Goal: Check status

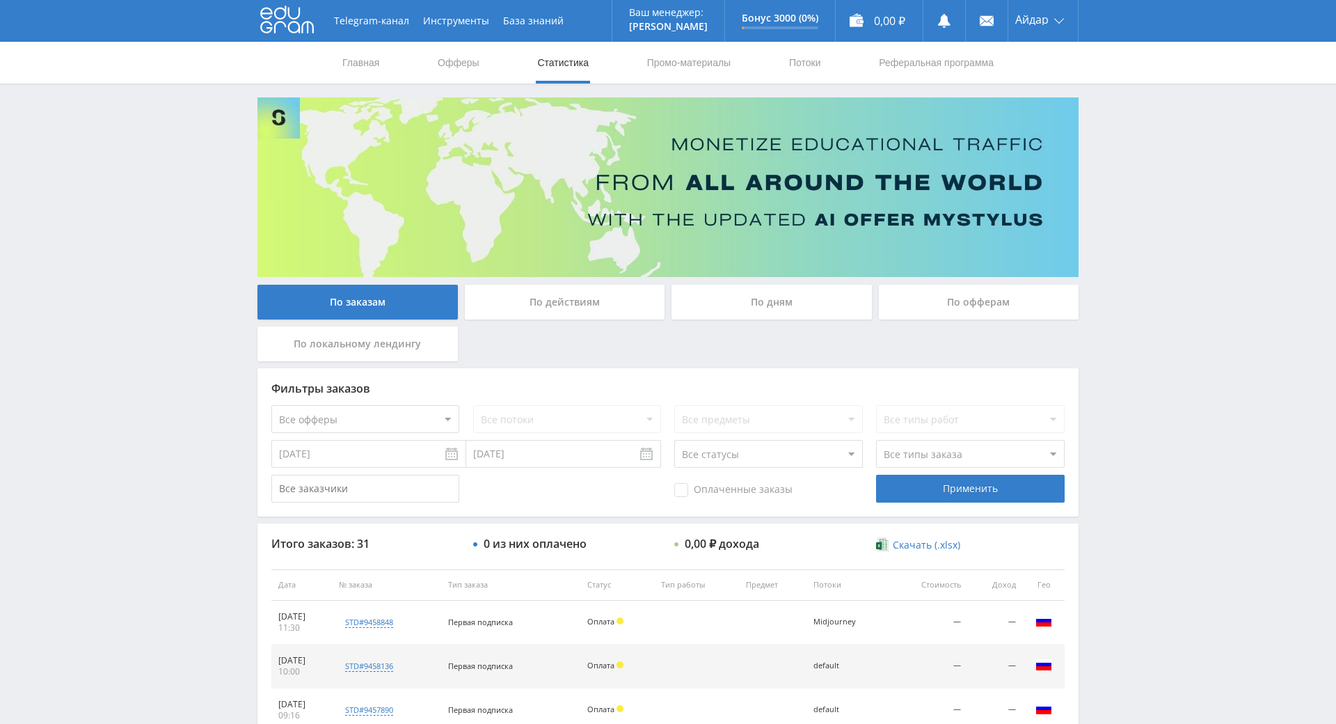
scroll to position [56, 0]
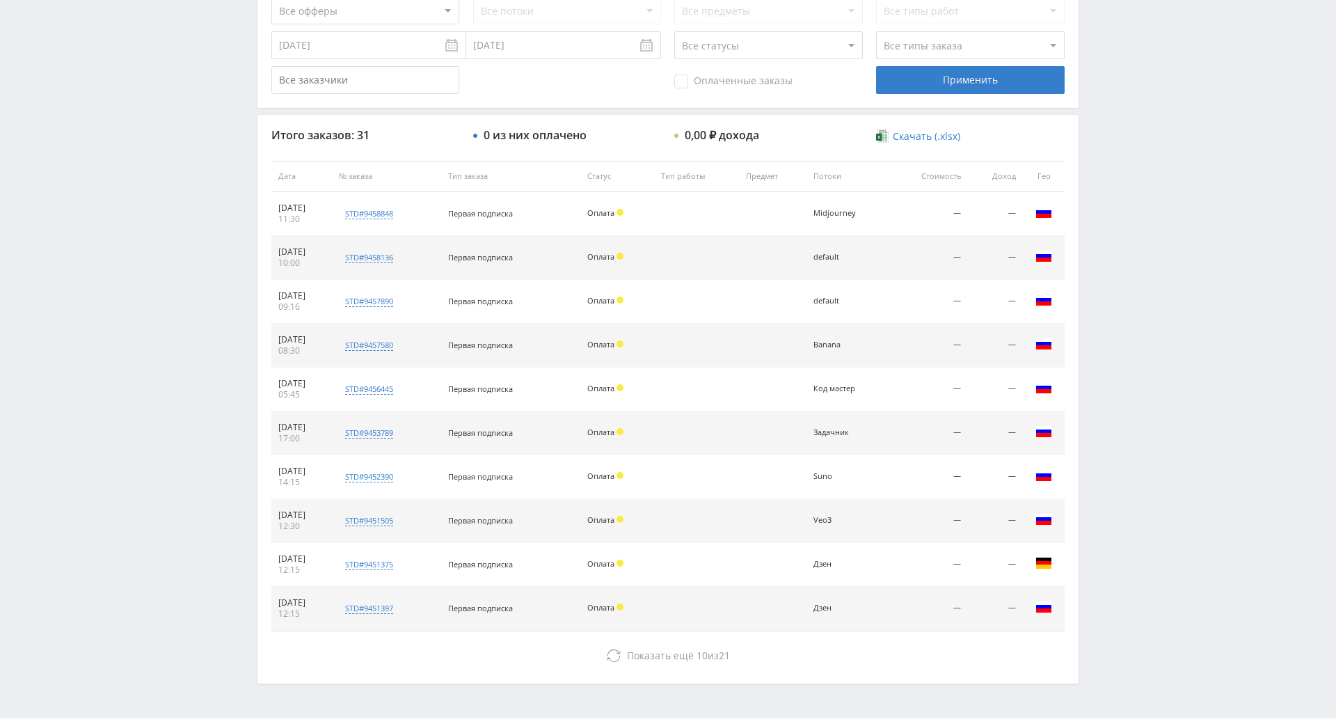
scroll to position [498, 0]
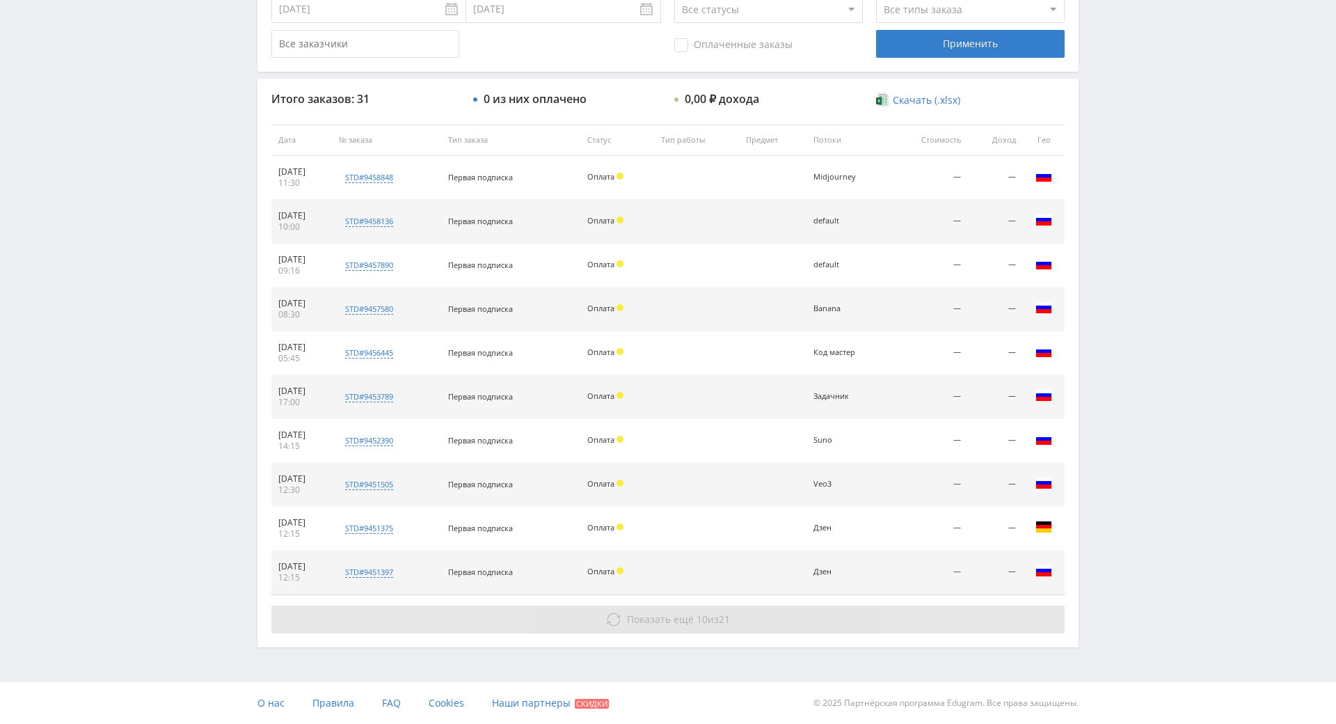
click at [697, 612] on span "10" at bounding box center [702, 618] width 11 height 13
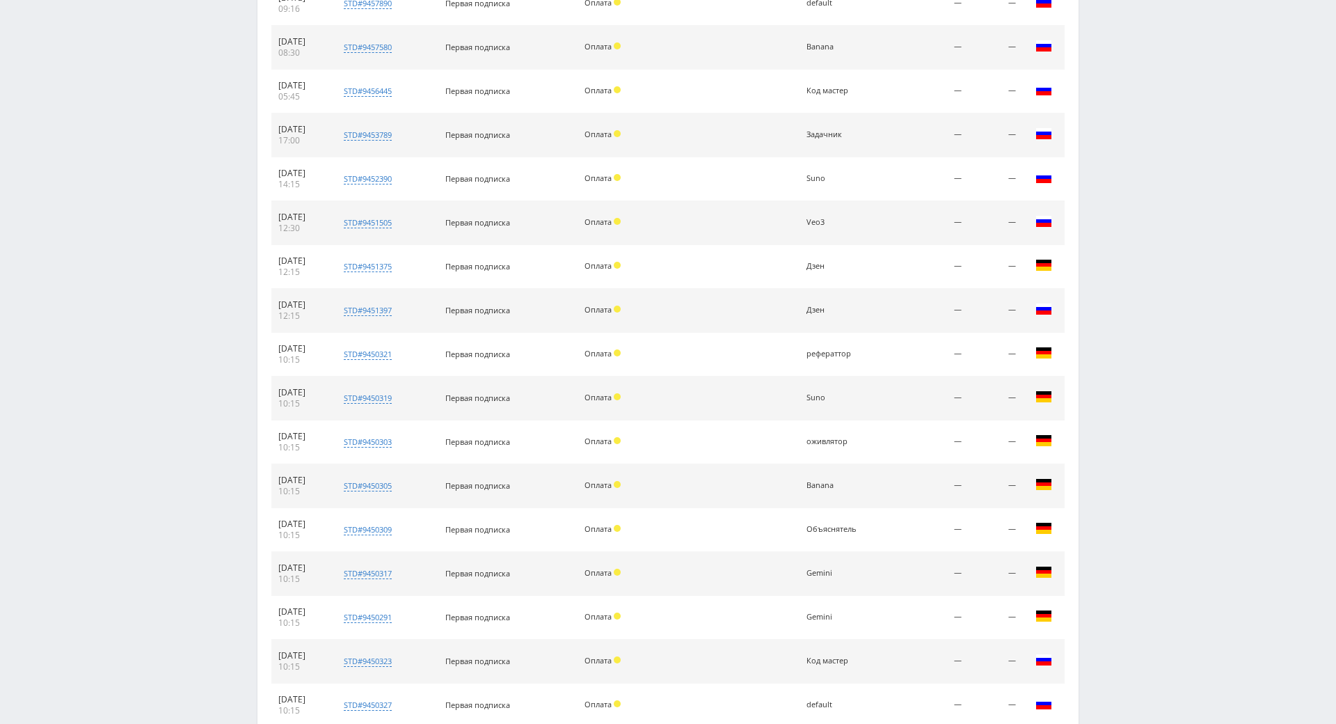
scroll to position [936, 0]
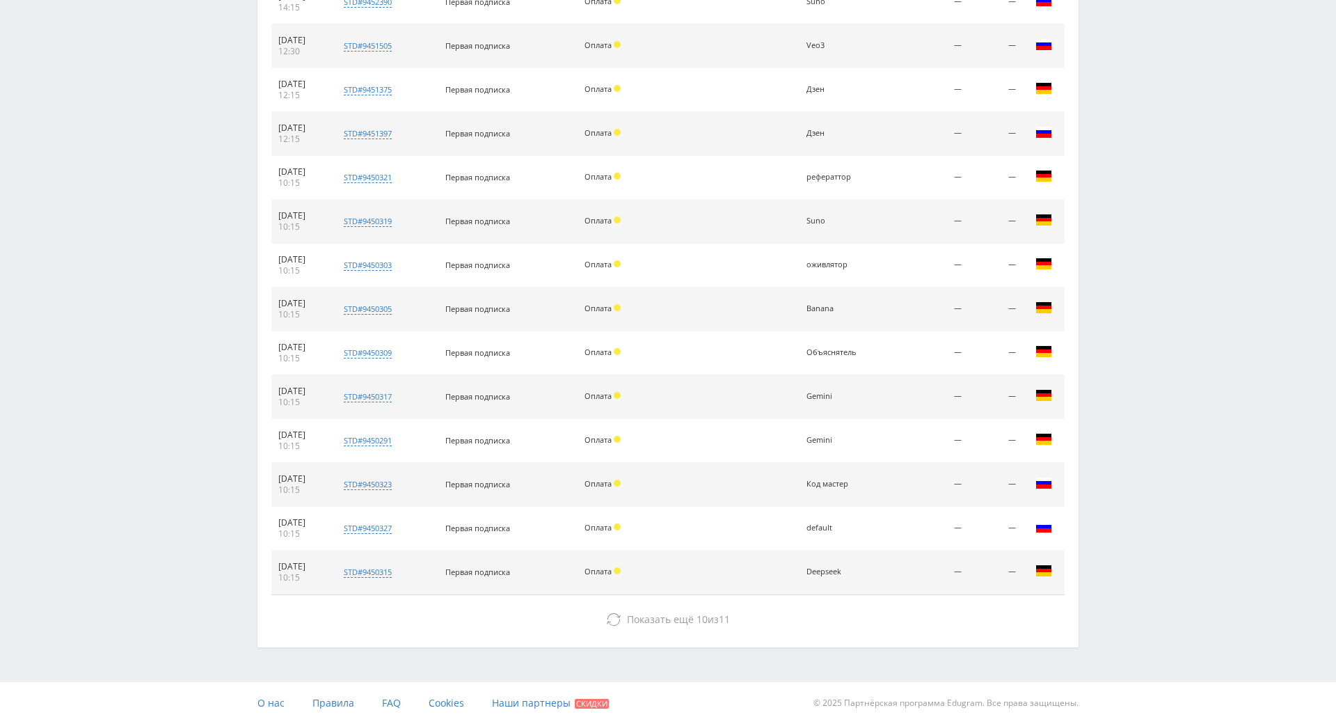
drag, startPoint x: 1154, startPoint y: 551, endPoint x: 1161, endPoint y: 565, distance: 15.9
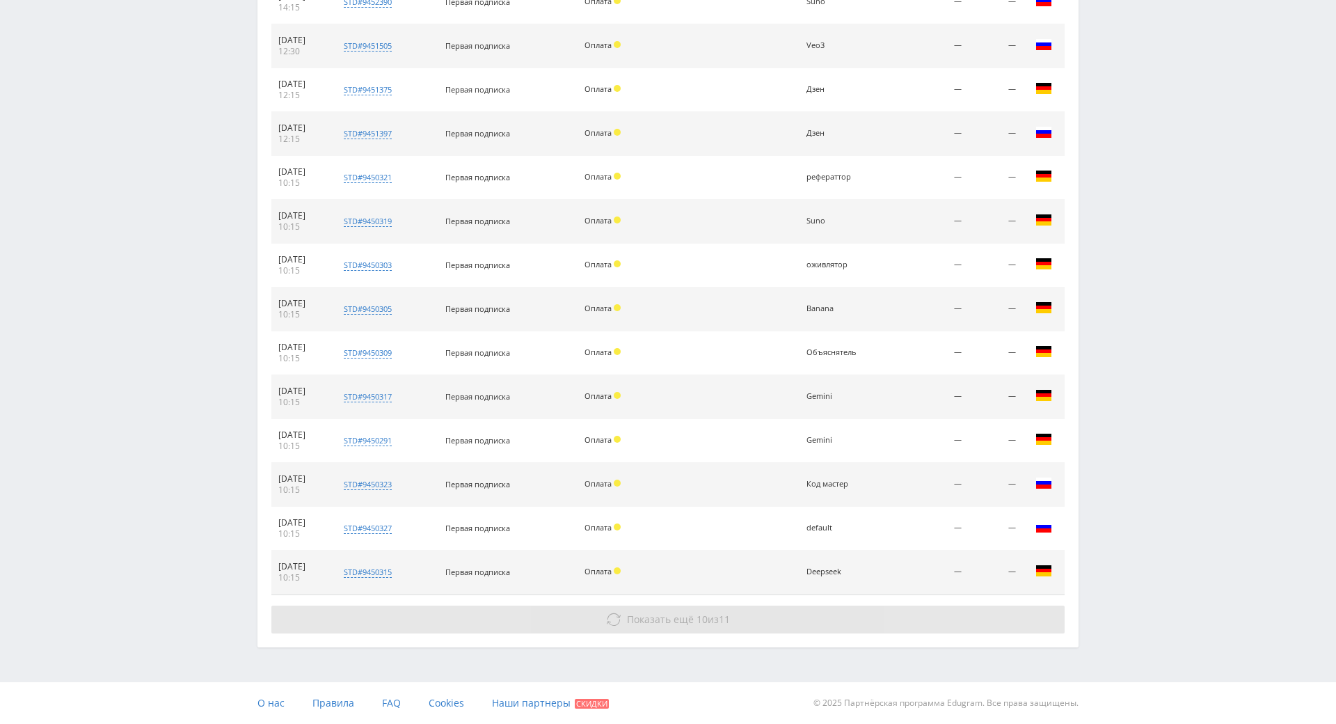
click at [816, 605] on button "Показать ещё 10 из 11" at bounding box center [667, 619] width 793 height 28
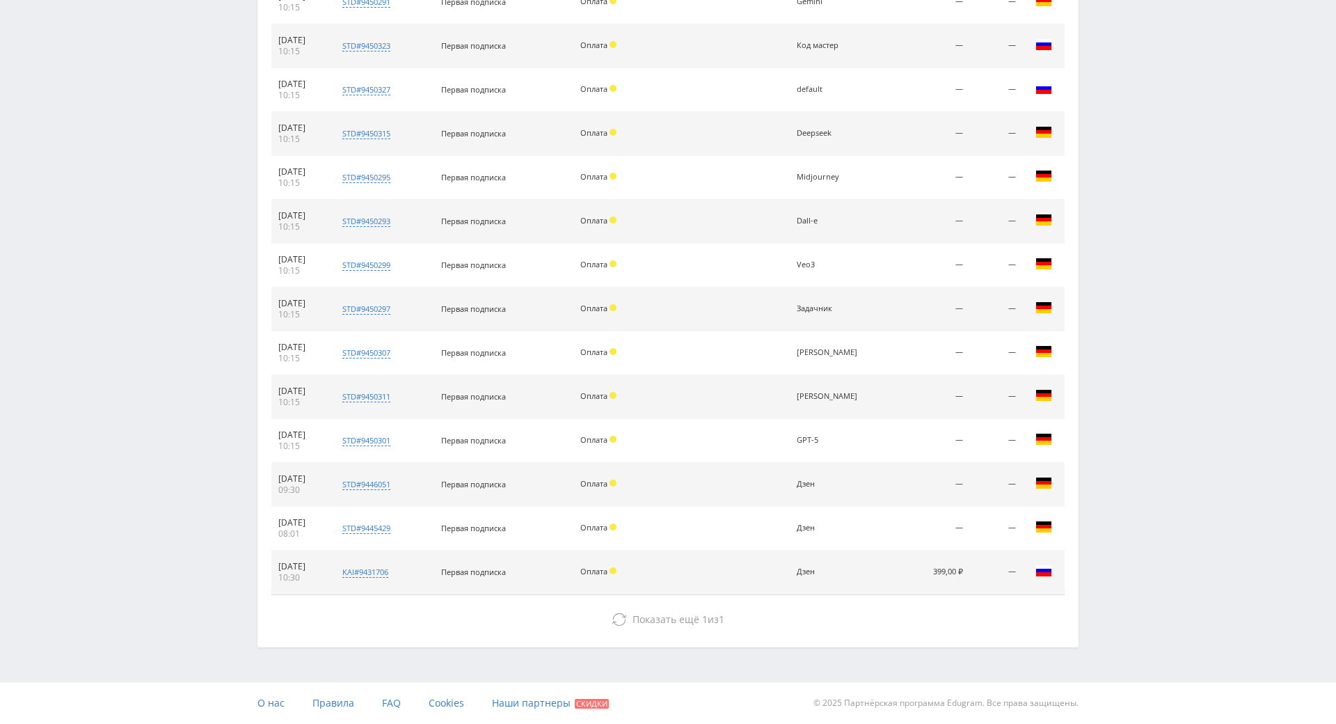
scroll to position [1374, 0]
drag, startPoint x: 1164, startPoint y: 419, endPoint x: 1102, endPoint y: 548, distance: 143.2
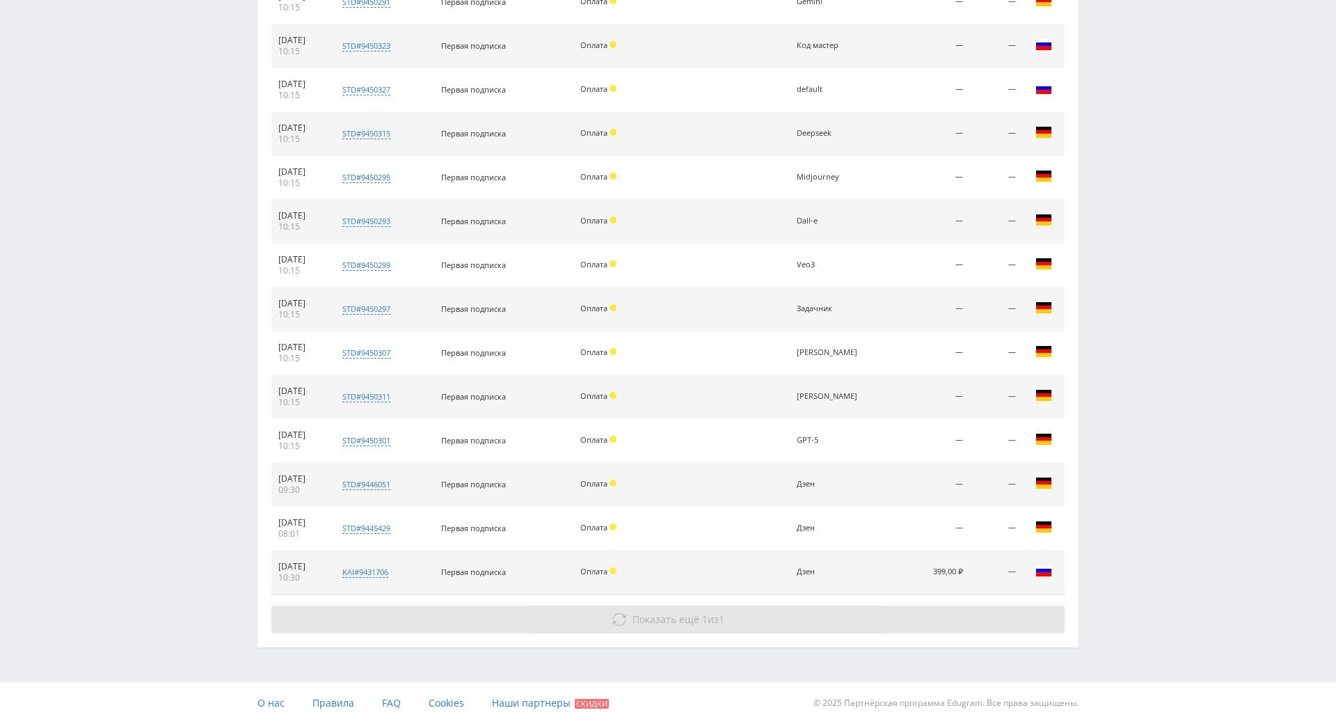
click at [850, 605] on button "Показать ещё 1 из 1" at bounding box center [667, 619] width 793 height 28
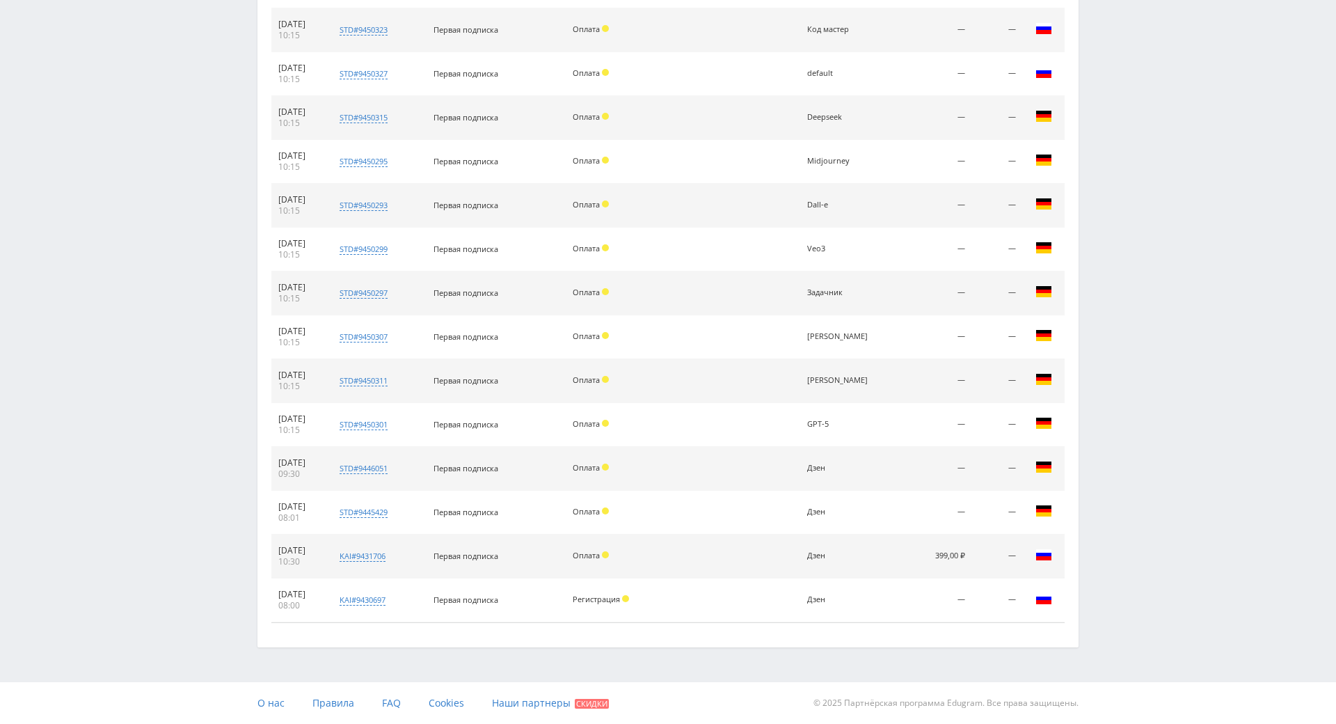
scroll to position [1390, 0]
drag, startPoint x: 1190, startPoint y: 403, endPoint x: 1182, endPoint y: 578, distance: 174.9
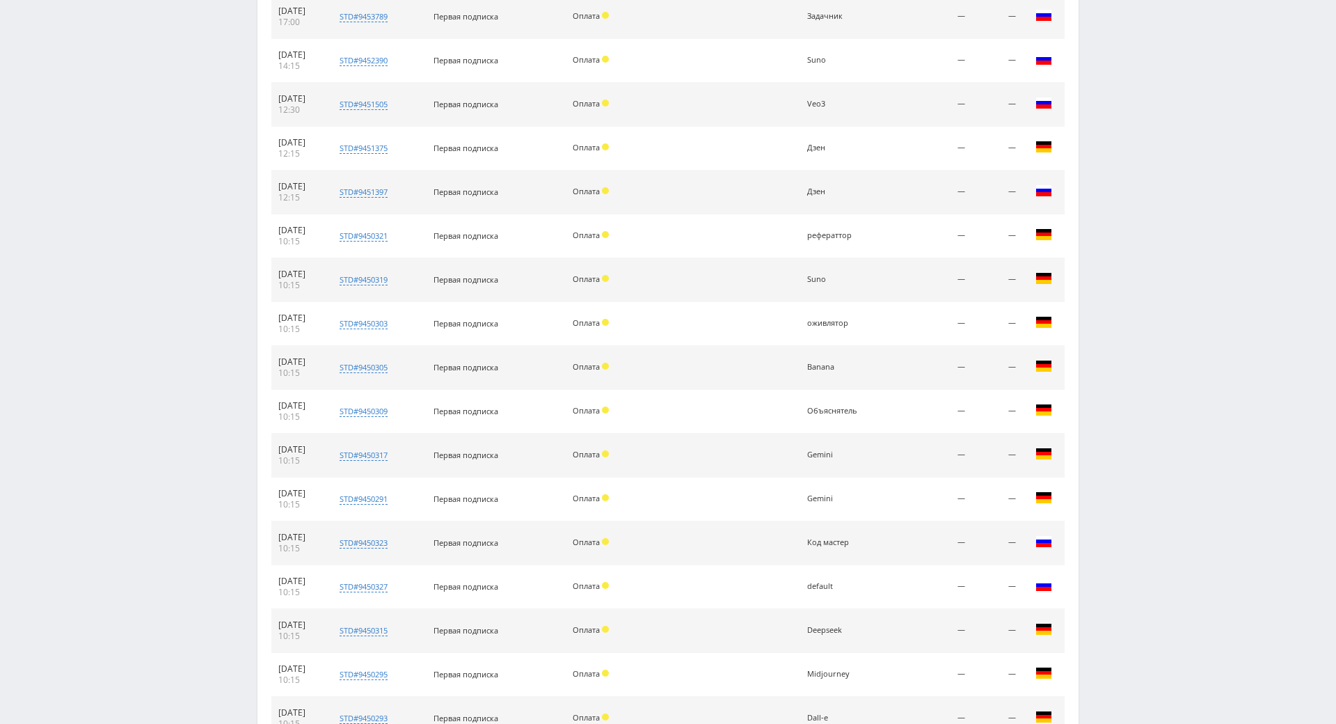
scroll to position [0, 0]
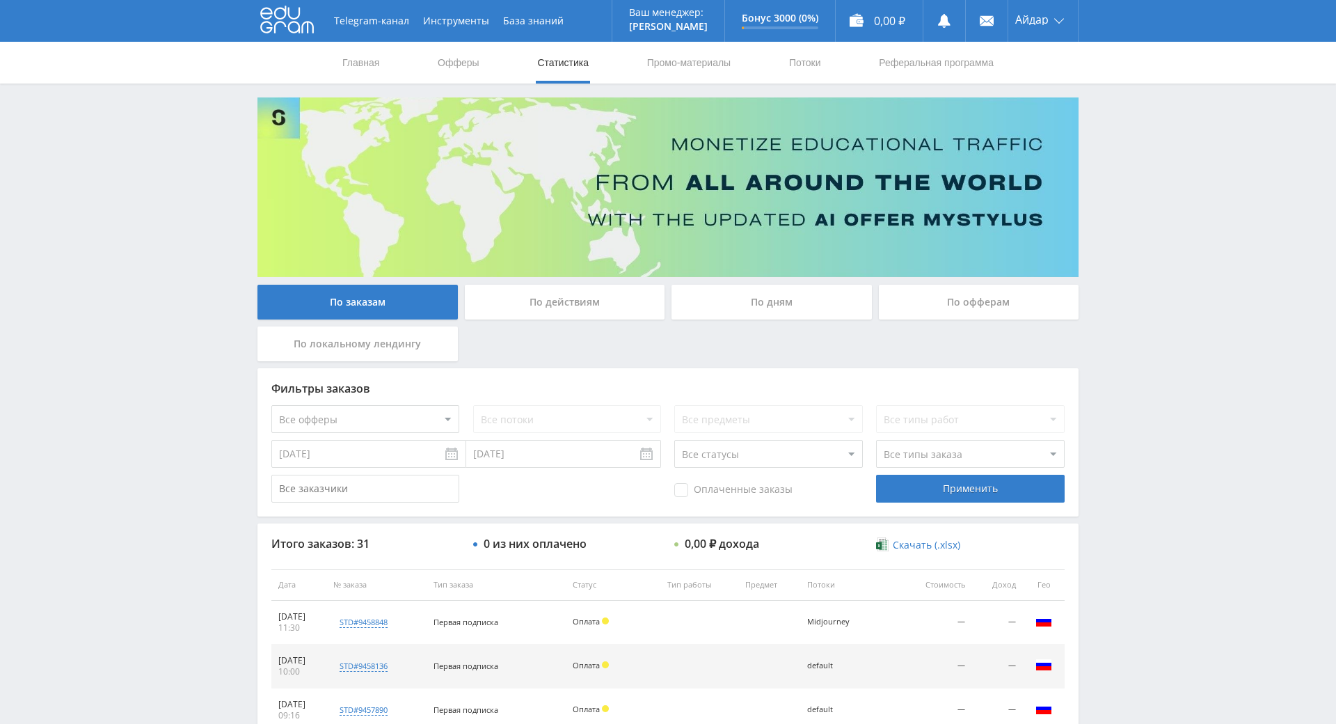
drag, startPoint x: 1120, startPoint y: 522, endPoint x: 1065, endPoint y: 236, distance: 291.1
click at [279, 24] on use at bounding box center [287, 19] width 54 height 27
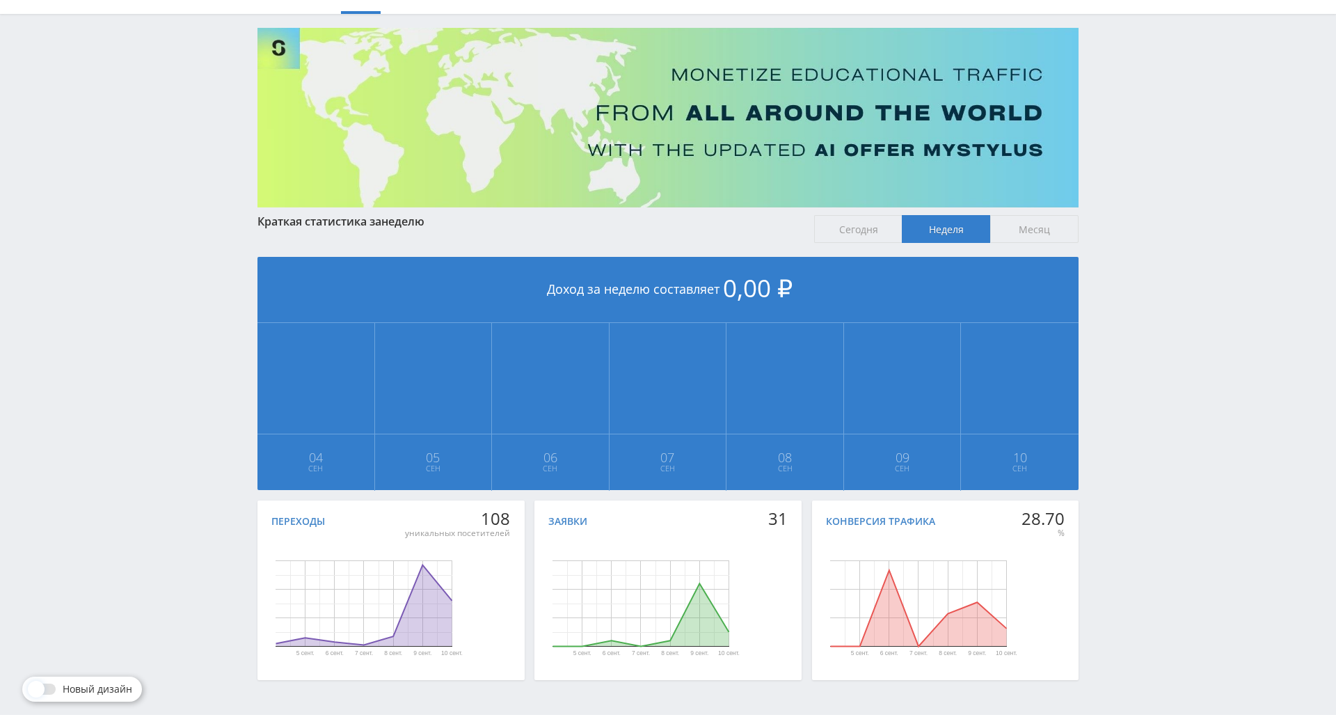
scroll to position [155, 0]
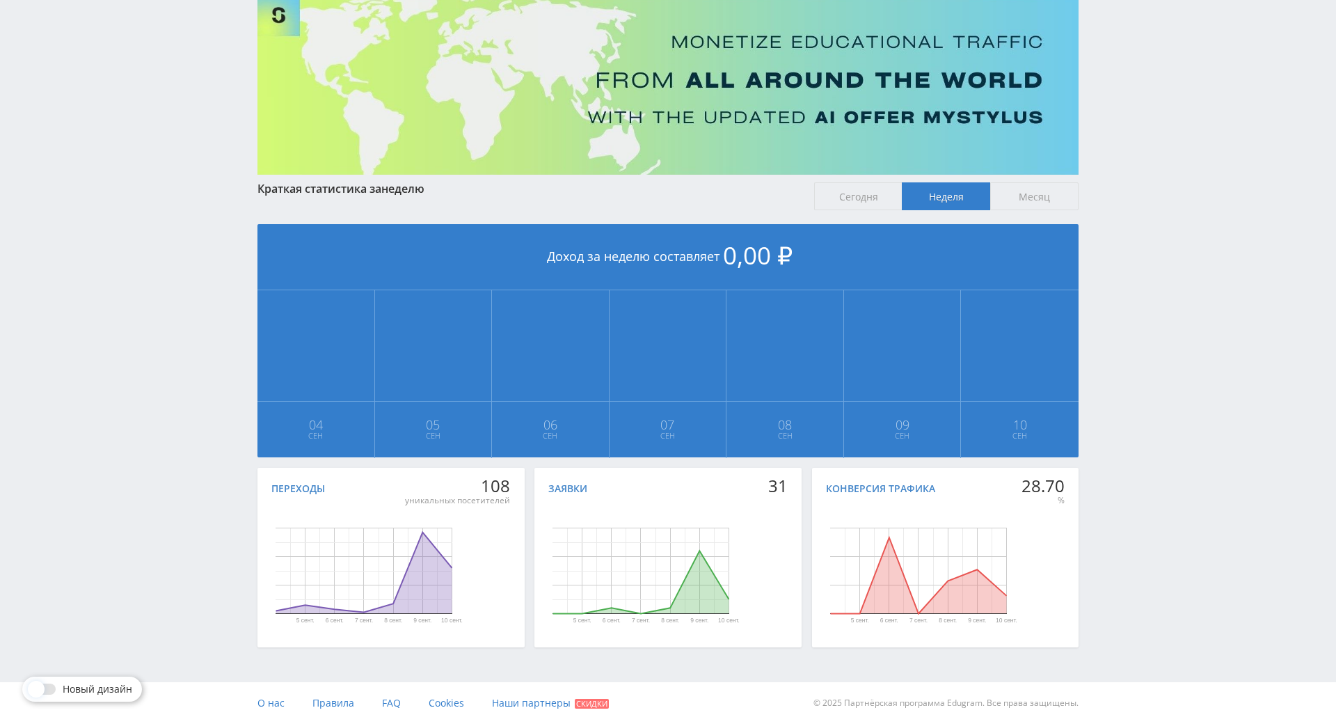
drag, startPoint x: 1173, startPoint y: 445, endPoint x: 1111, endPoint y: 547, distance: 119.0
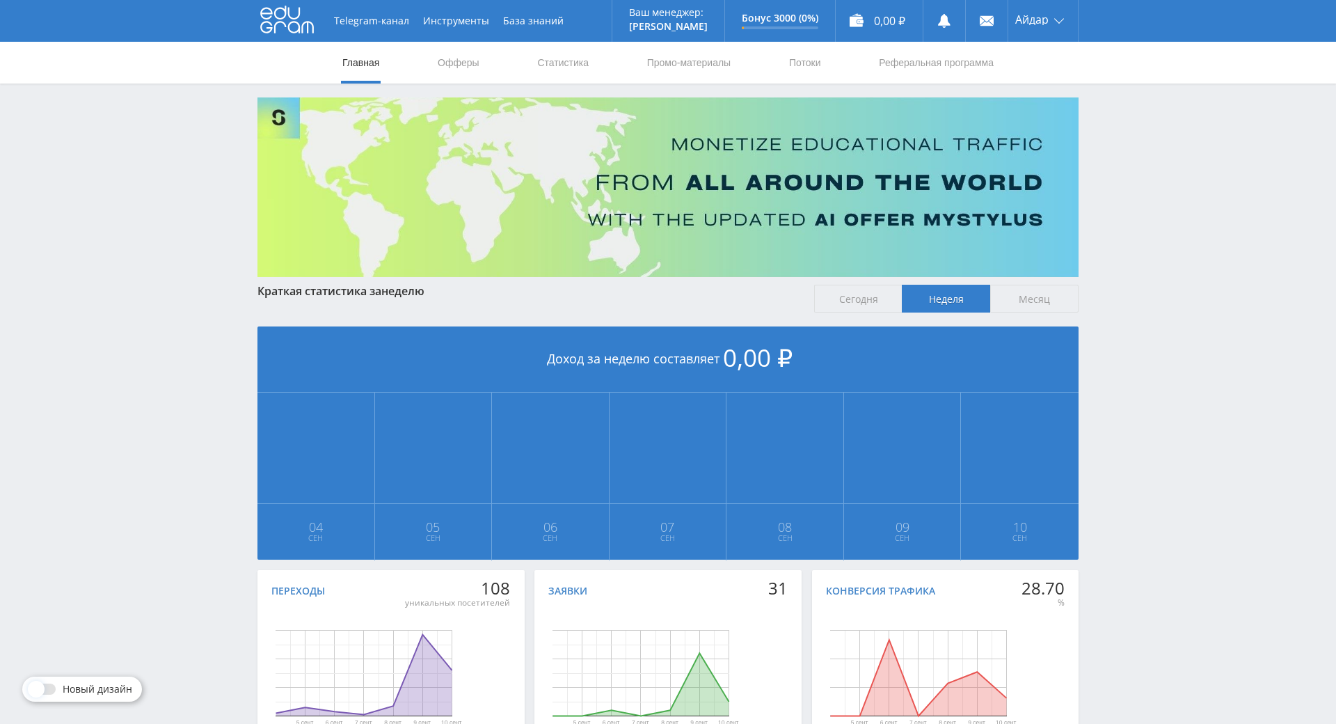
drag, startPoint x: 1117, startPoint y: 477, endPoint x: 1076, endPoint y: 189, distance: 290.3
